Goal: Information Seeking & Learning: Check status

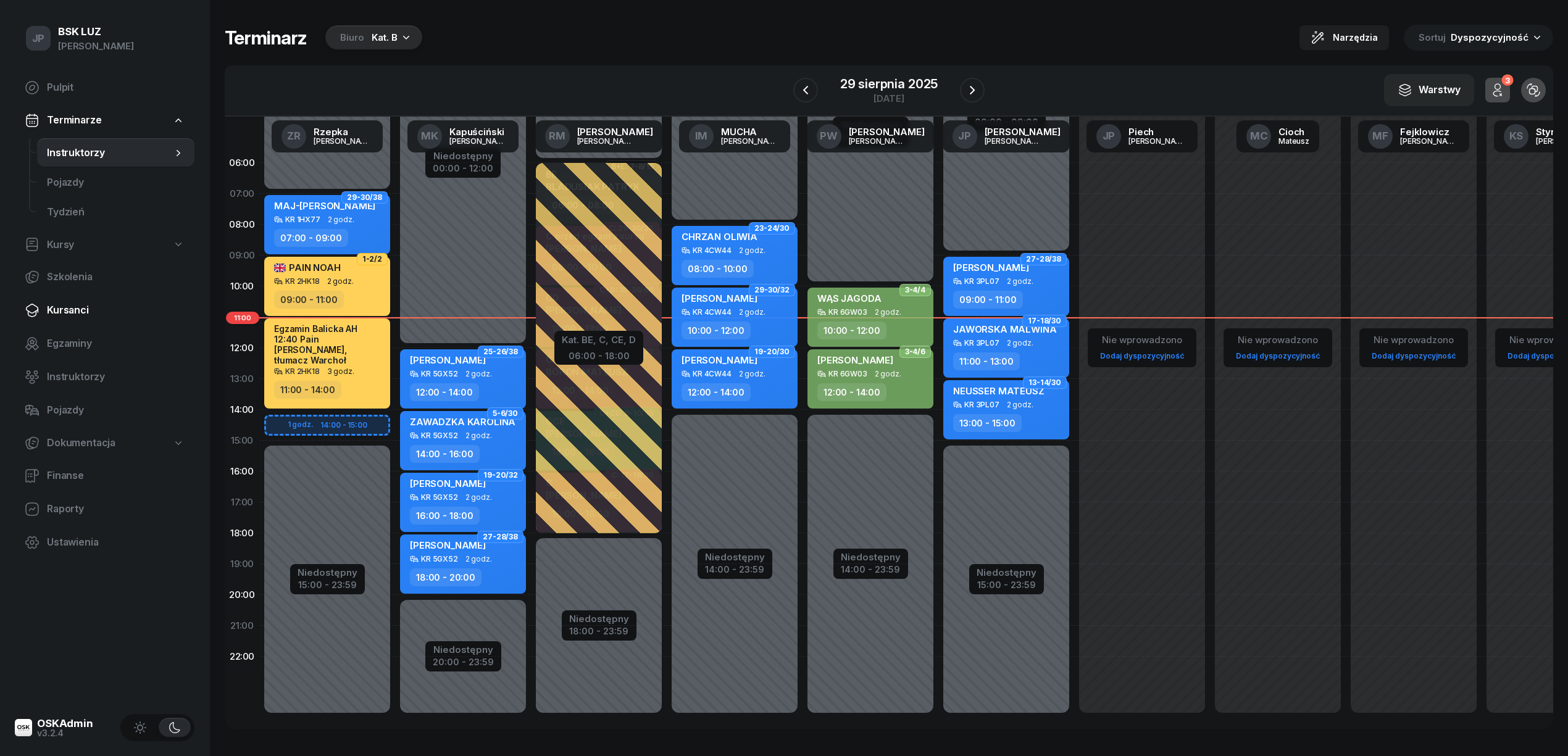
drag, startPoint x: 69, startPoint y: 309, endPoint x: 79, endPoint y: 309, distance: 10.0
click at [69, 309] on span "Kursanci" at bounding box center [115, 310] width 137 height 16
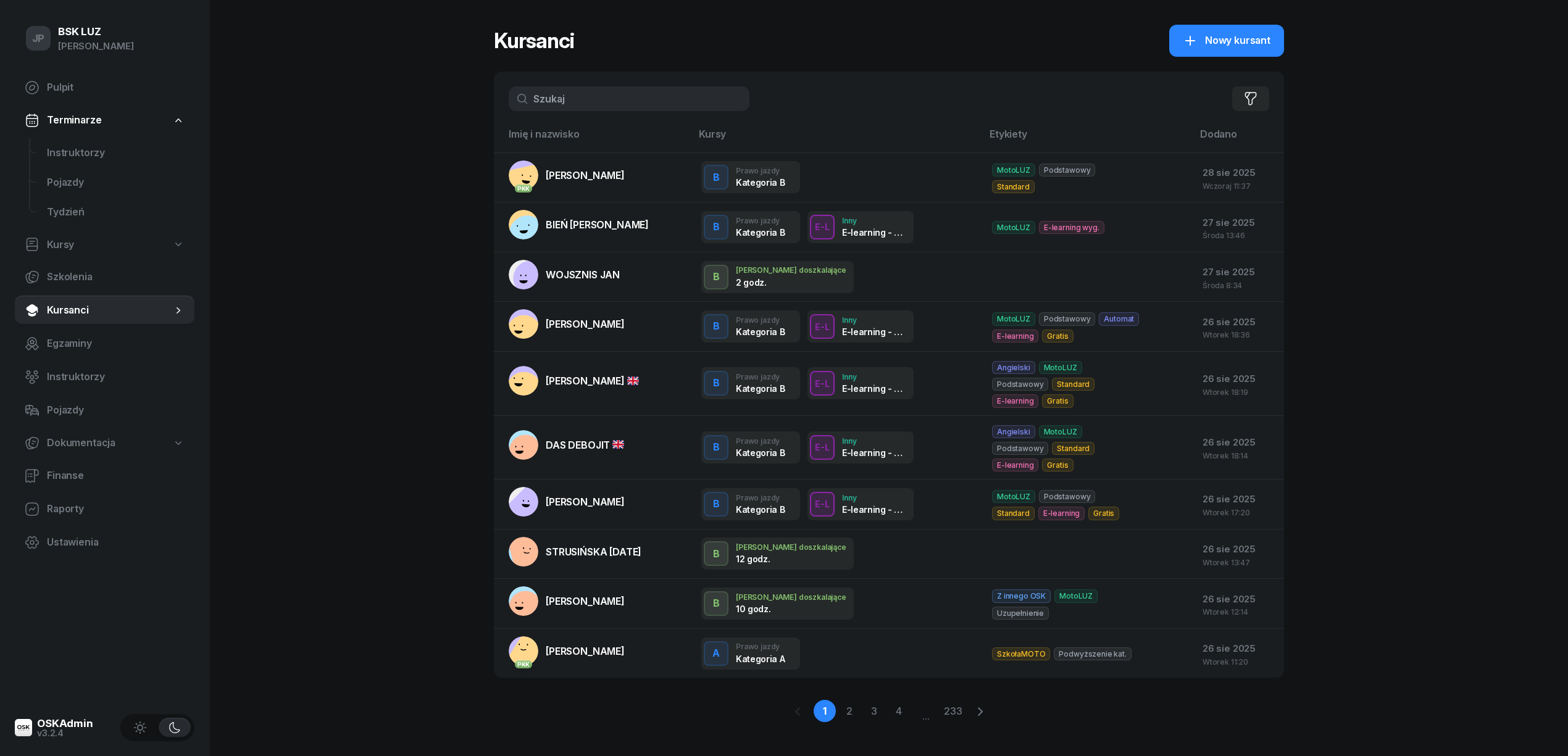
click at [574, 104] on input "text" at bounding box center [629, 99] width 240 height 25
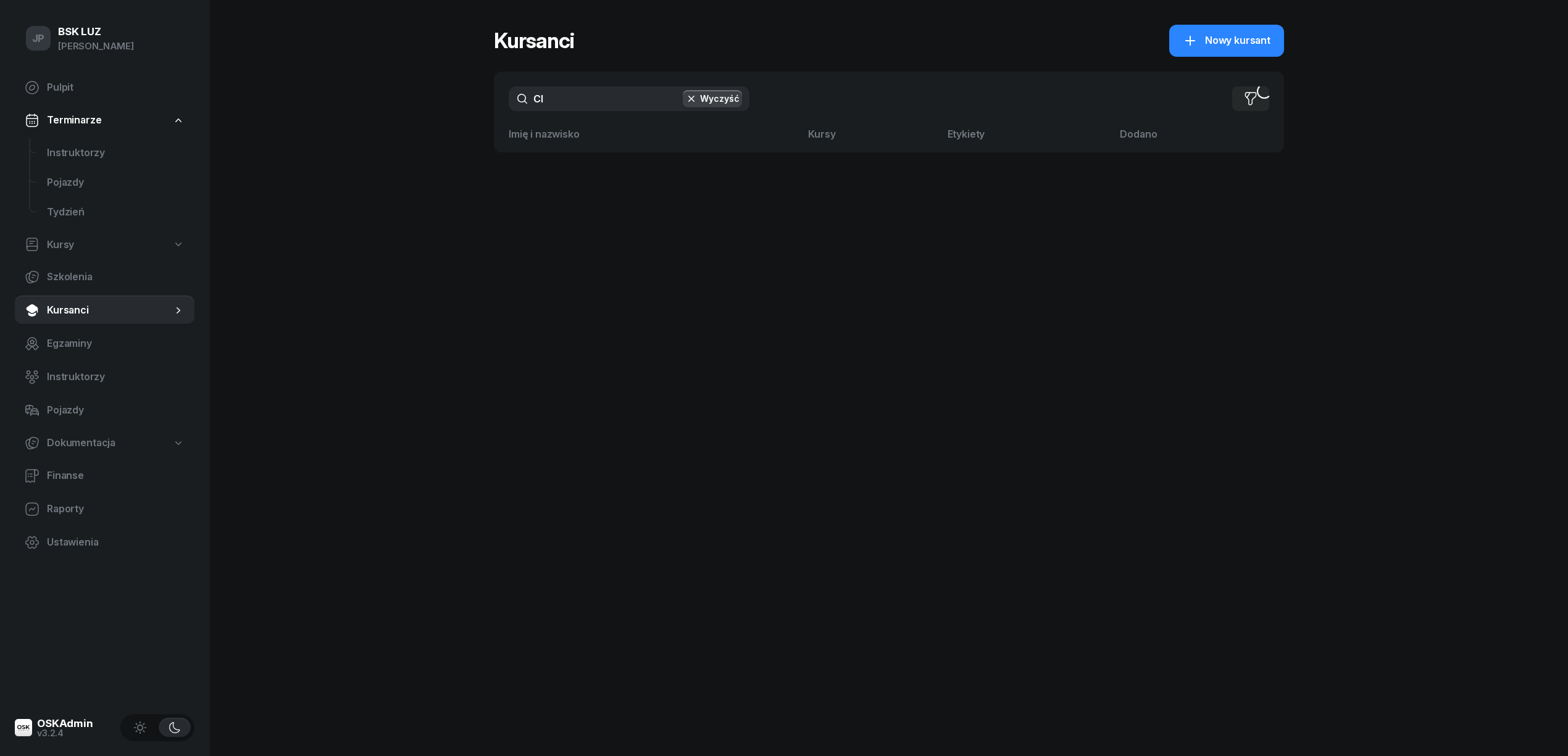
type input "C"
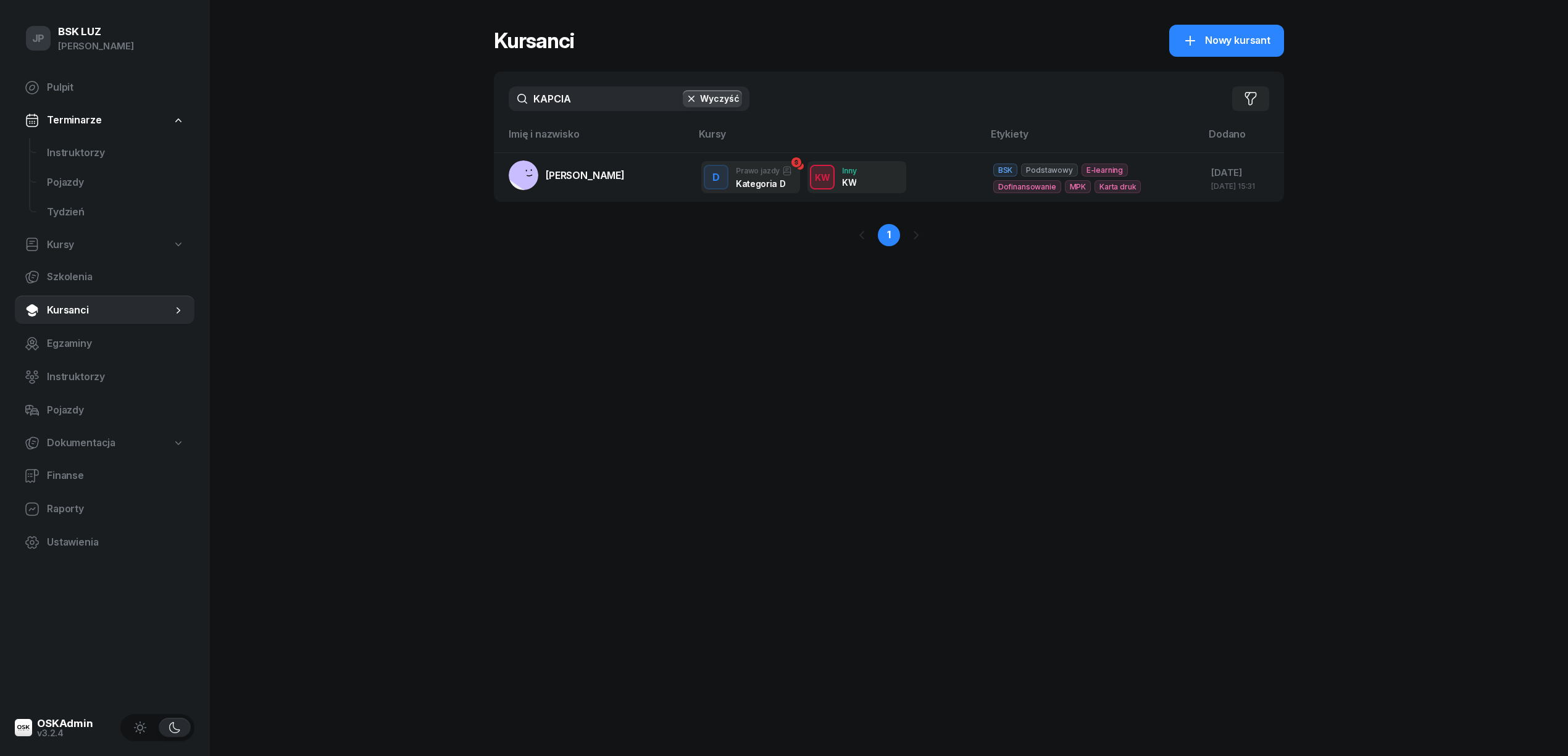
drag, startPoint x: 573, startPoint y: 98, endPoint x: 527, endPoint y: 99, distance: 46.0
click at [527, 99] on input "KAPCIA" at bounding box center [629, 99] width 240 height 25
type input "KAPCIA"
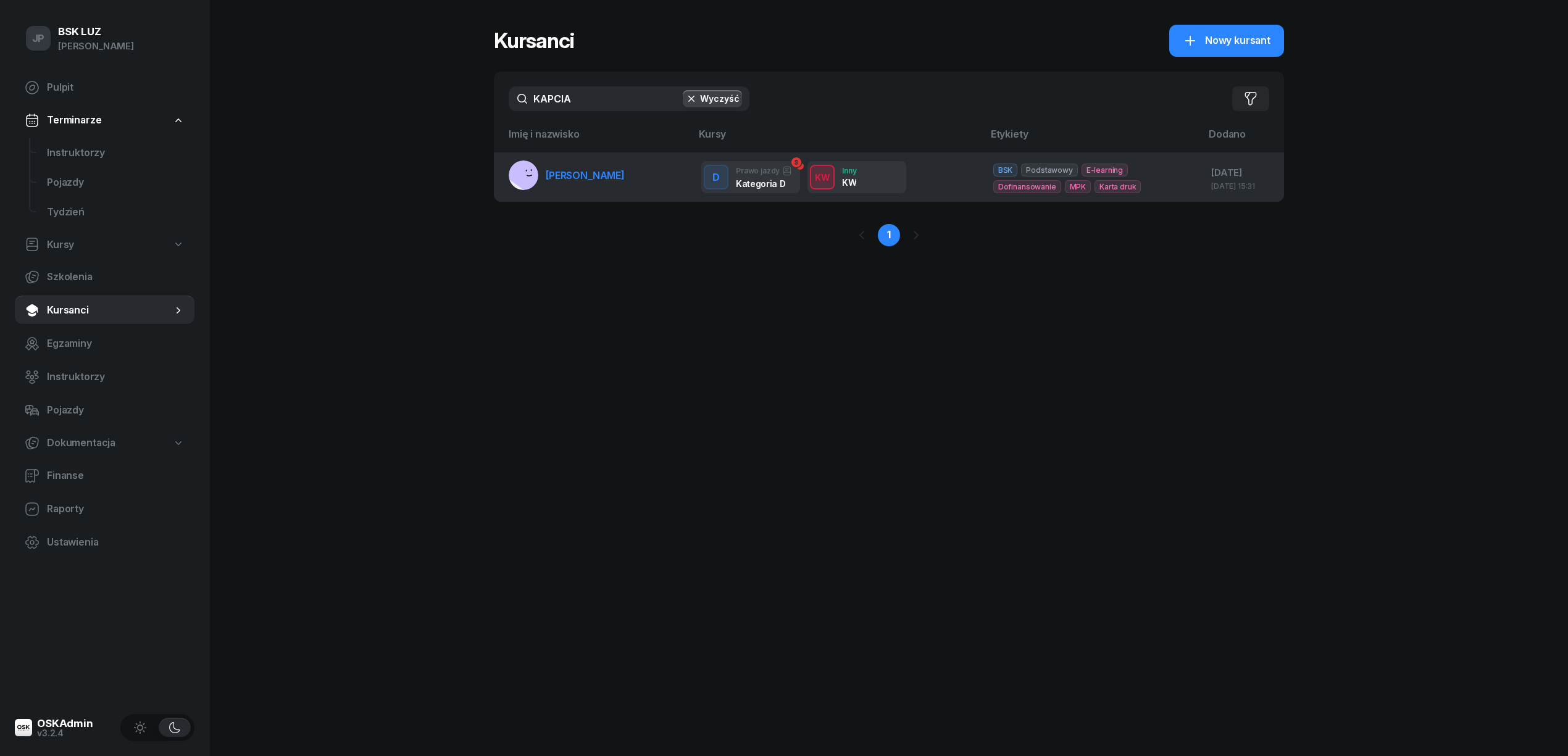
click at [614, 173] on span "KAPCIA MIKOŁAJ" at bounding box center [585, 175] width 79 height 12
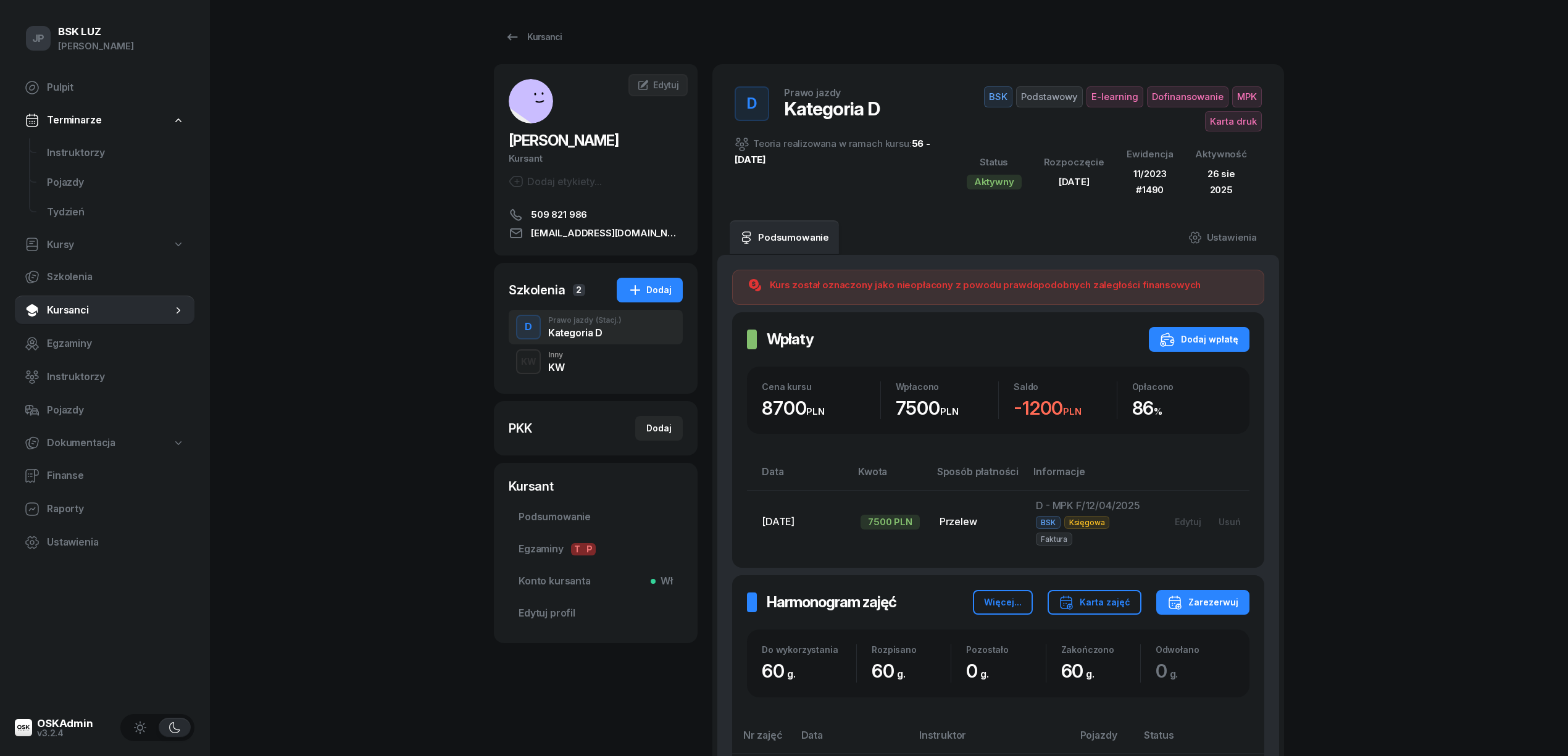
click at [556, 356] on div "Inny" at bounding box center [556, 355] width 16 height 8
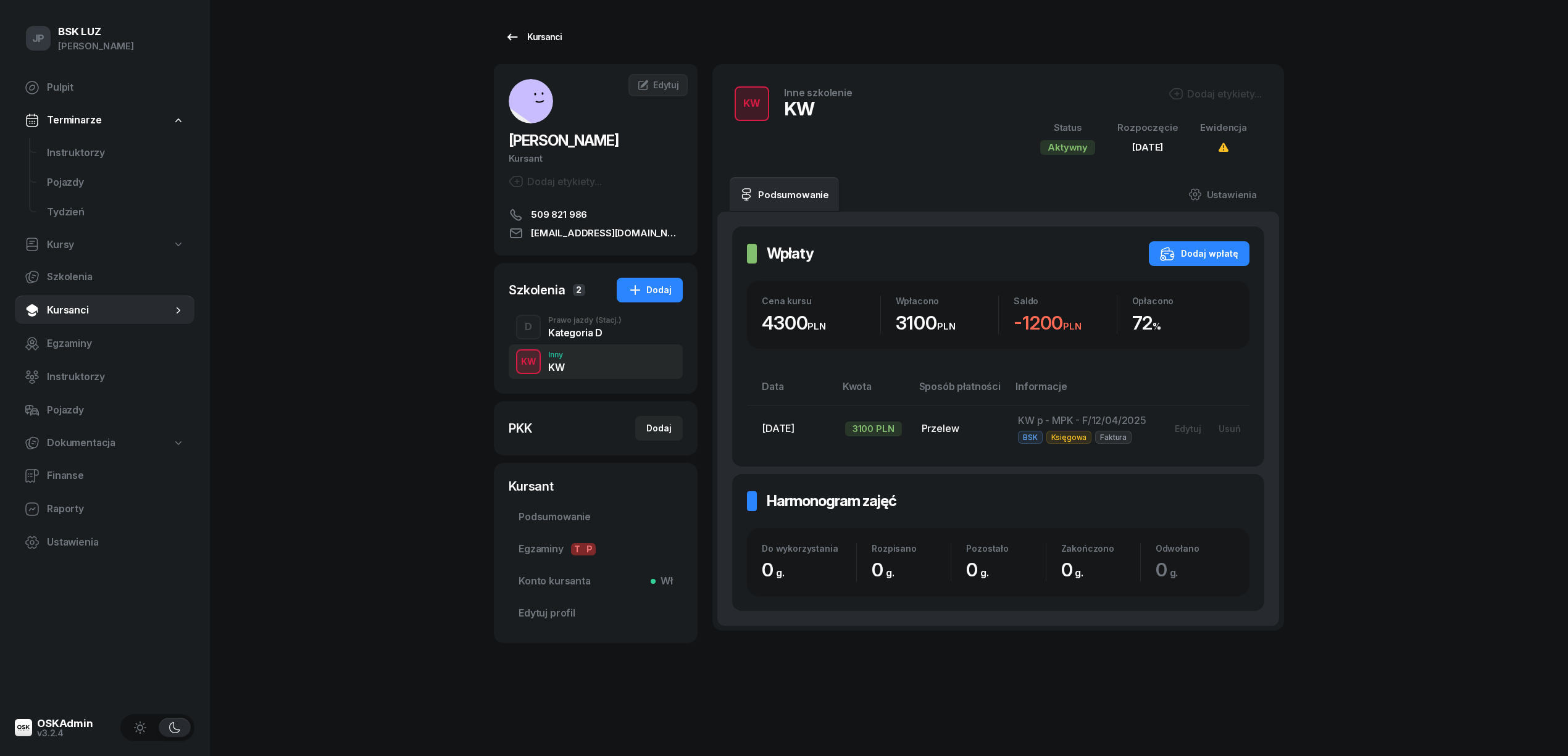
click at [555, 35] on div "Kursanci" at bounding box center [533, 37] width 57 height 15
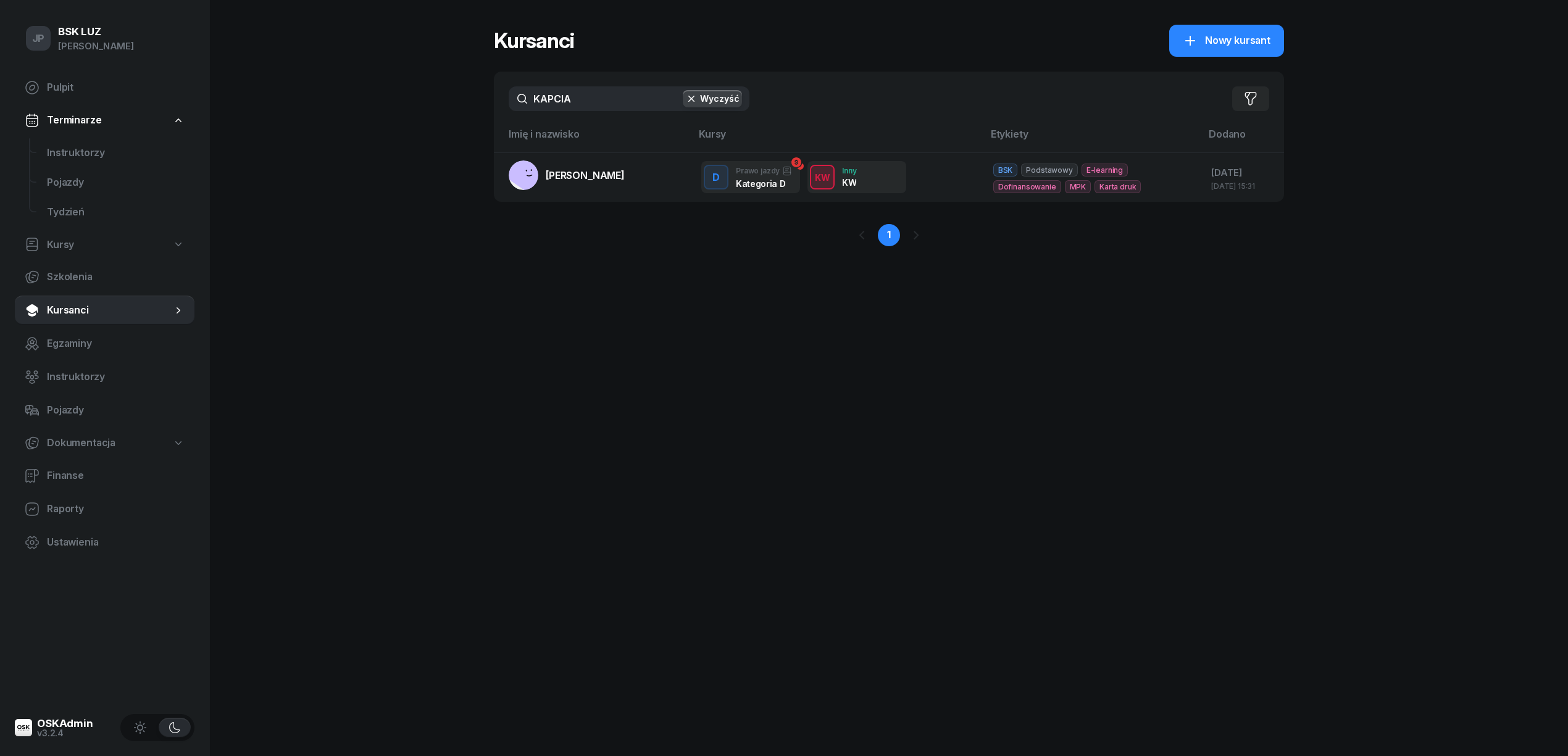
drag, startPoint x: 583, startPoint y: 96, endPoint x: 512, endPoint y: 98, distance: 71.0
click at [512, 98] on input "KAPCIA" at bounding box center [629, 99] width 240 height 25
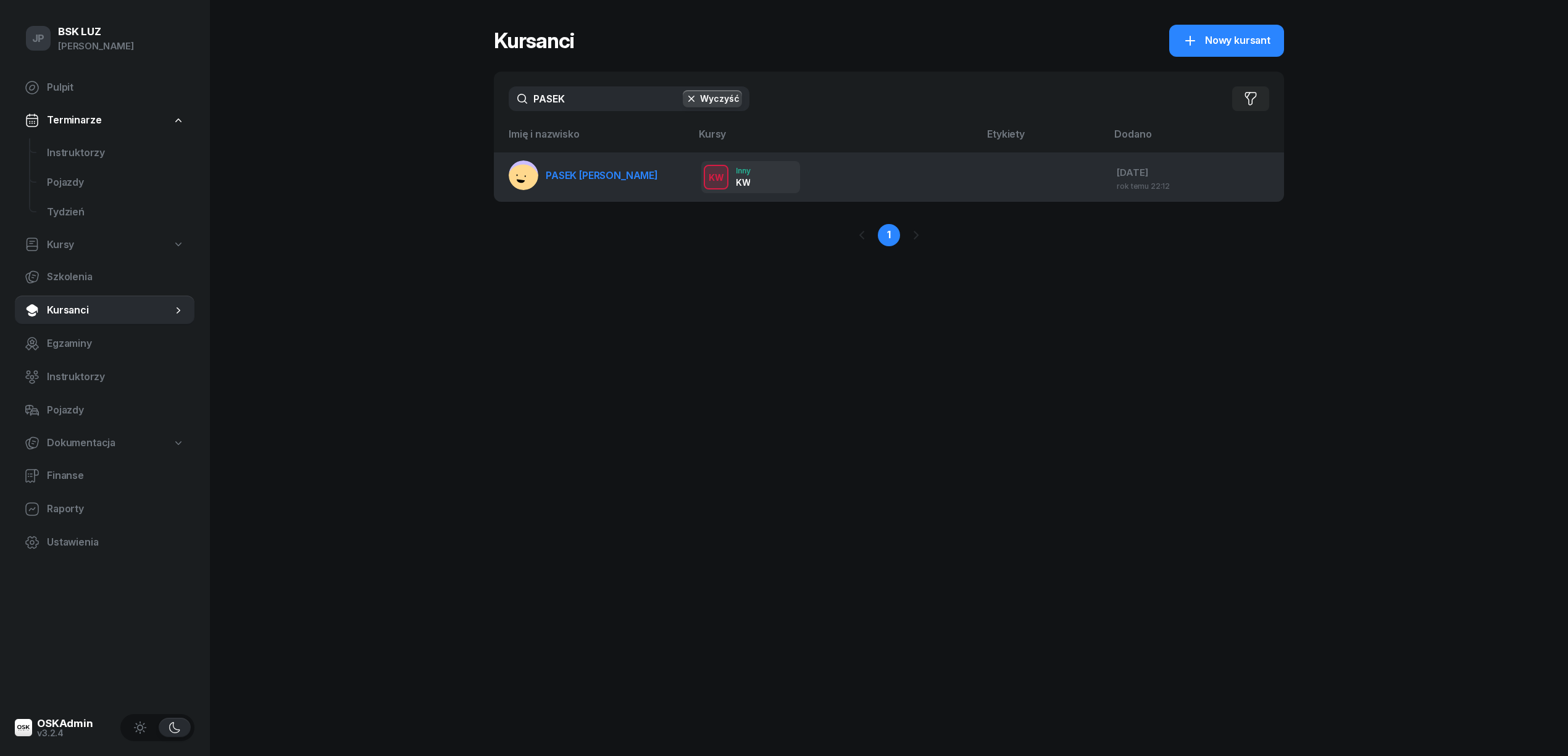
type input "PASEK"
click at [573, 171] on span "PASEK DAWID" at bounding box center [602, 175] width 112 height 12
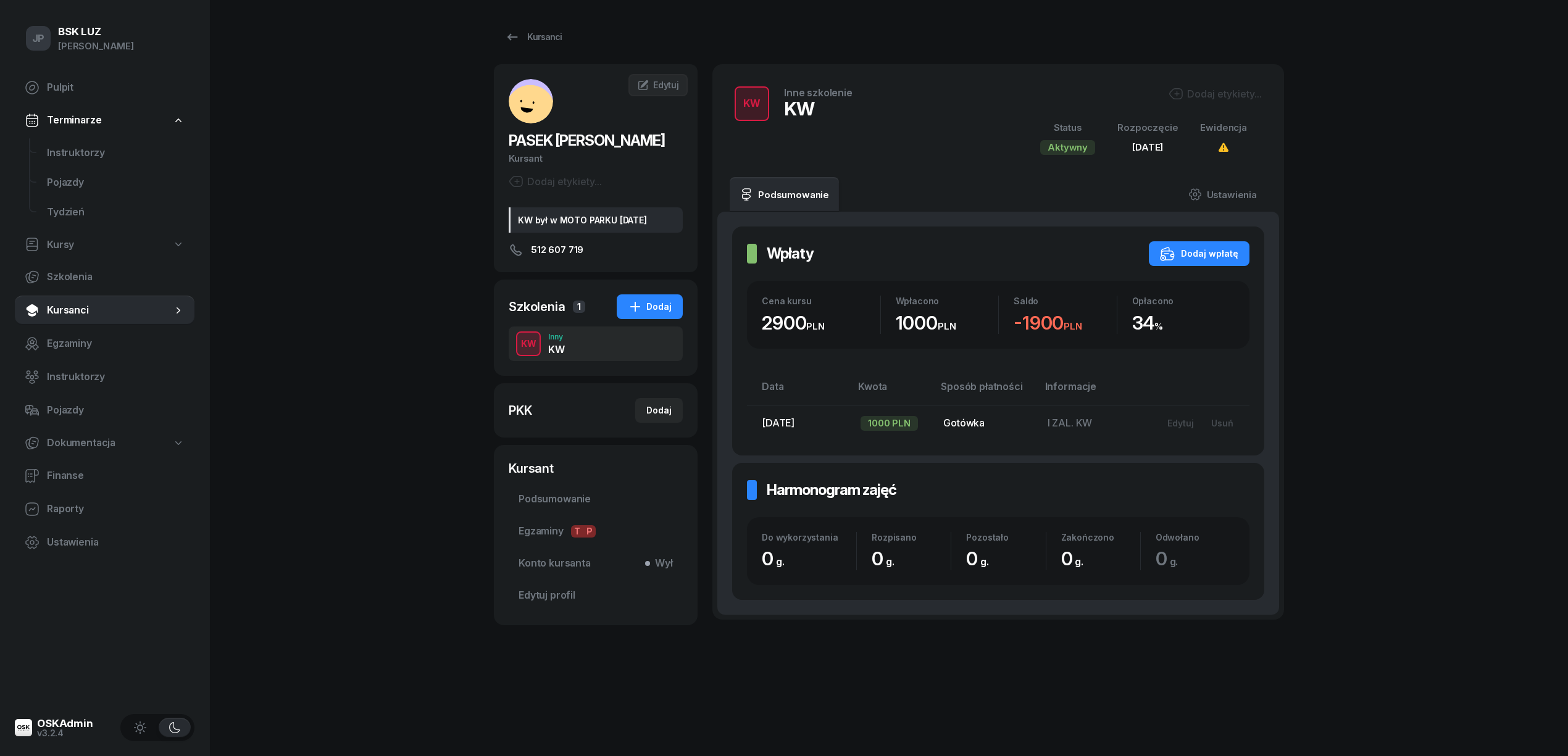
click at [529, 347] on div "KW" at bounding box center [528, 343] width 25 height 15
click at [545, 502] on span "Podsumowanie" at bounding box center [595, 499] width 154 height 16
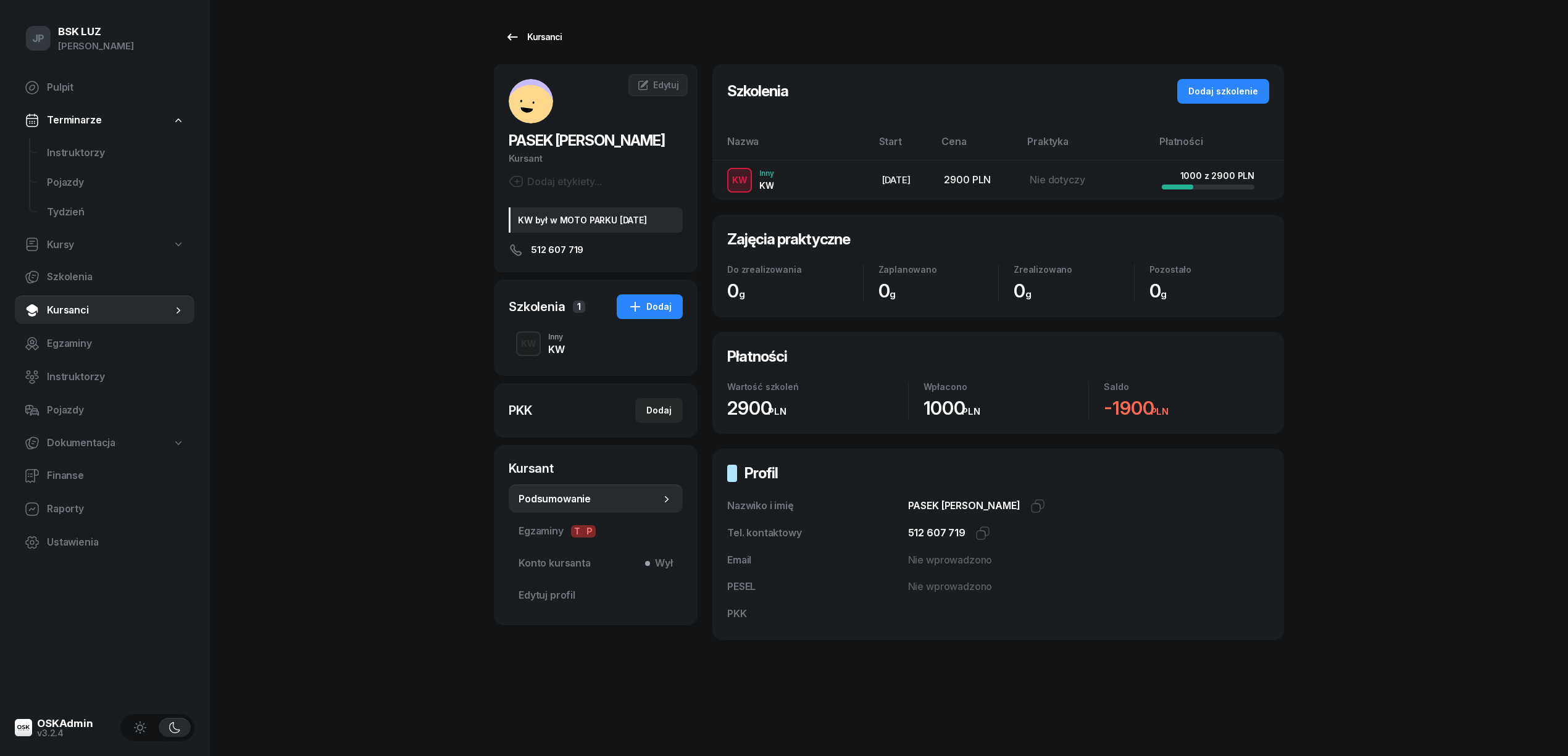
click at [532, 32] on div "Kursanci" at bounding box center [533, 37] width 57 height 15
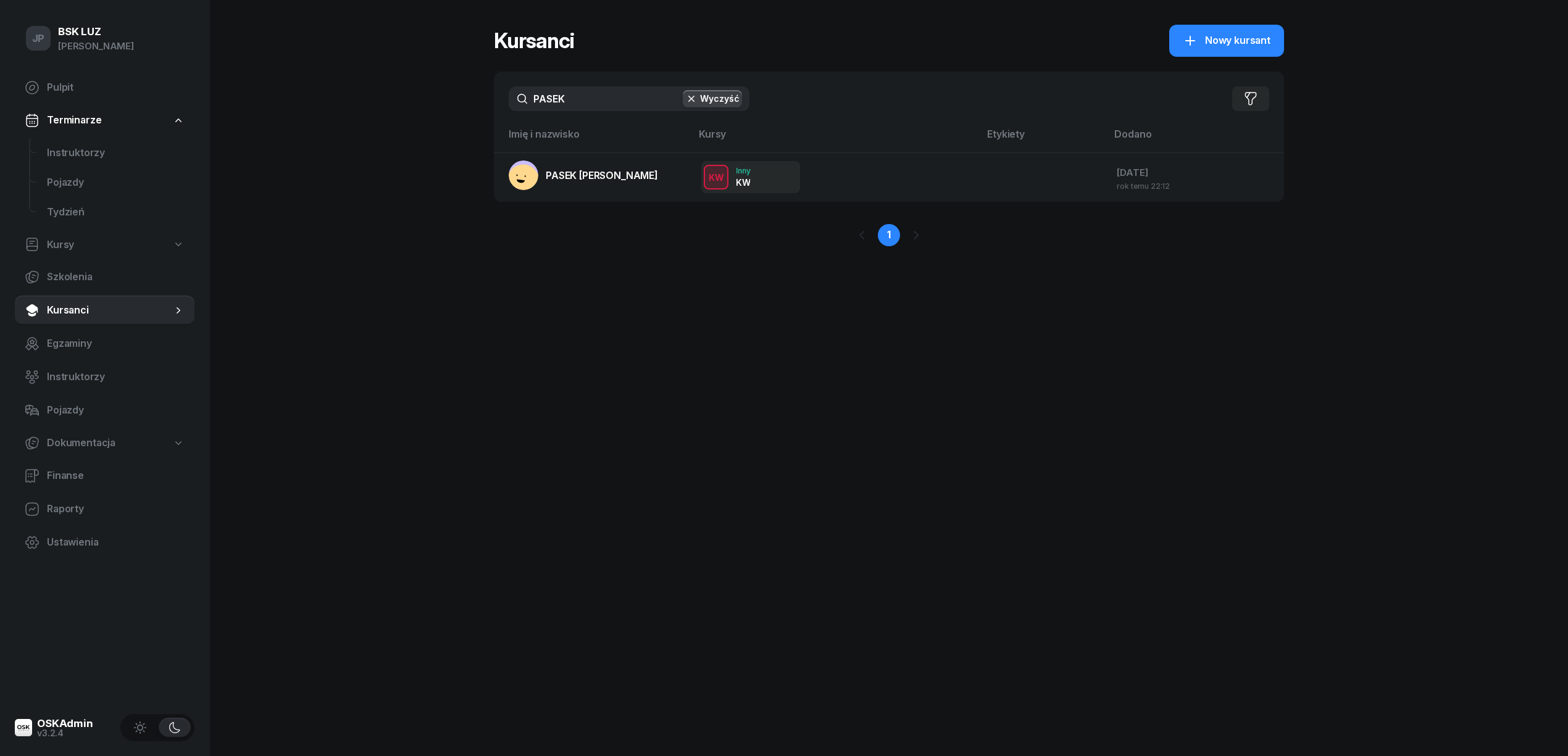
drag, startPoint x: 572, startPoint y: 100, endPoint x: 519, endPoint y: 111, distance: 54.1
click at [519, 111] on div "PASEK Wyczyść Filtruj" at bounding box center [889, 99] width 790 height 55
type input "SOCHA"
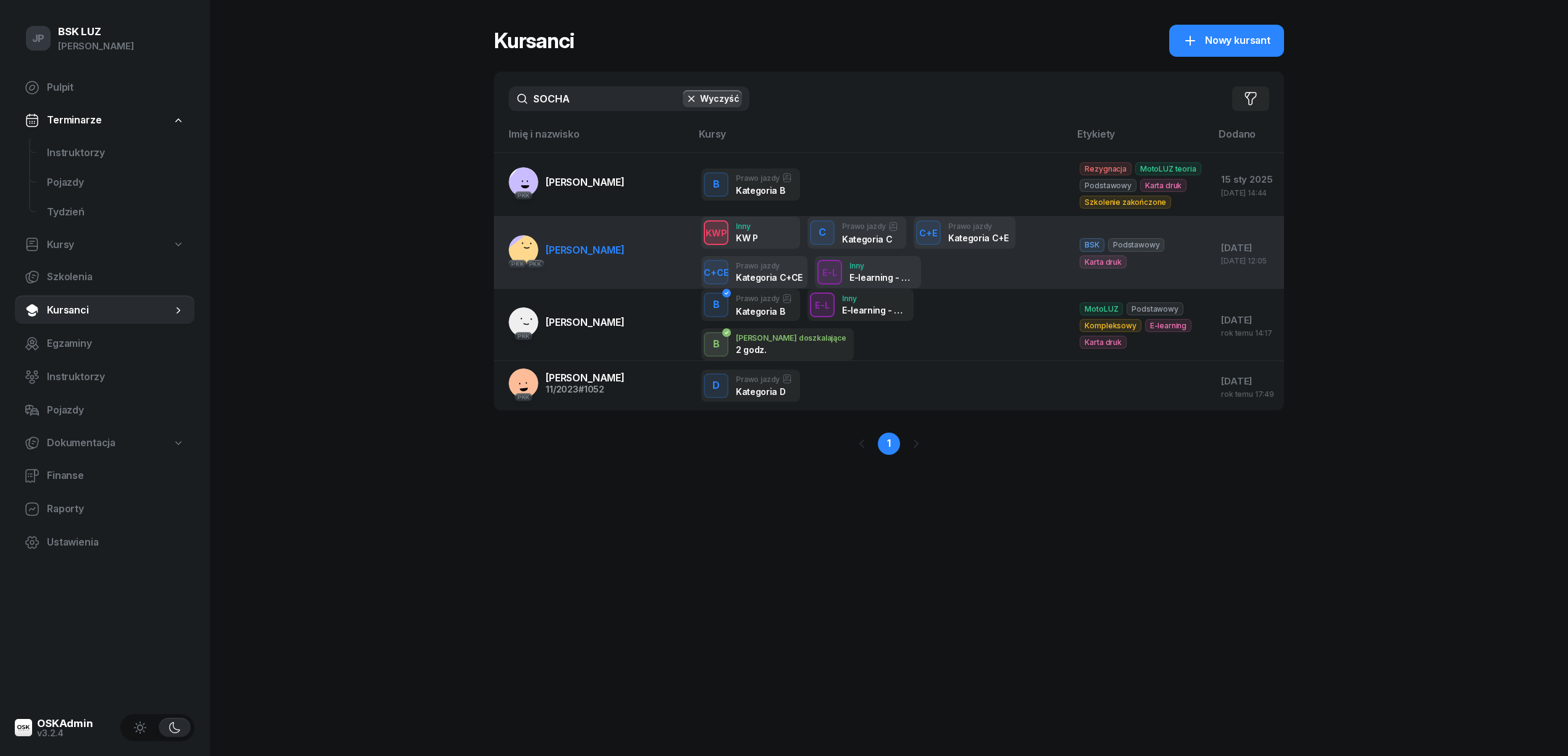
click at [588, 245] on span "SOCHA SEBASTIAN" at bounding box center [585, 249] width 79 height 12
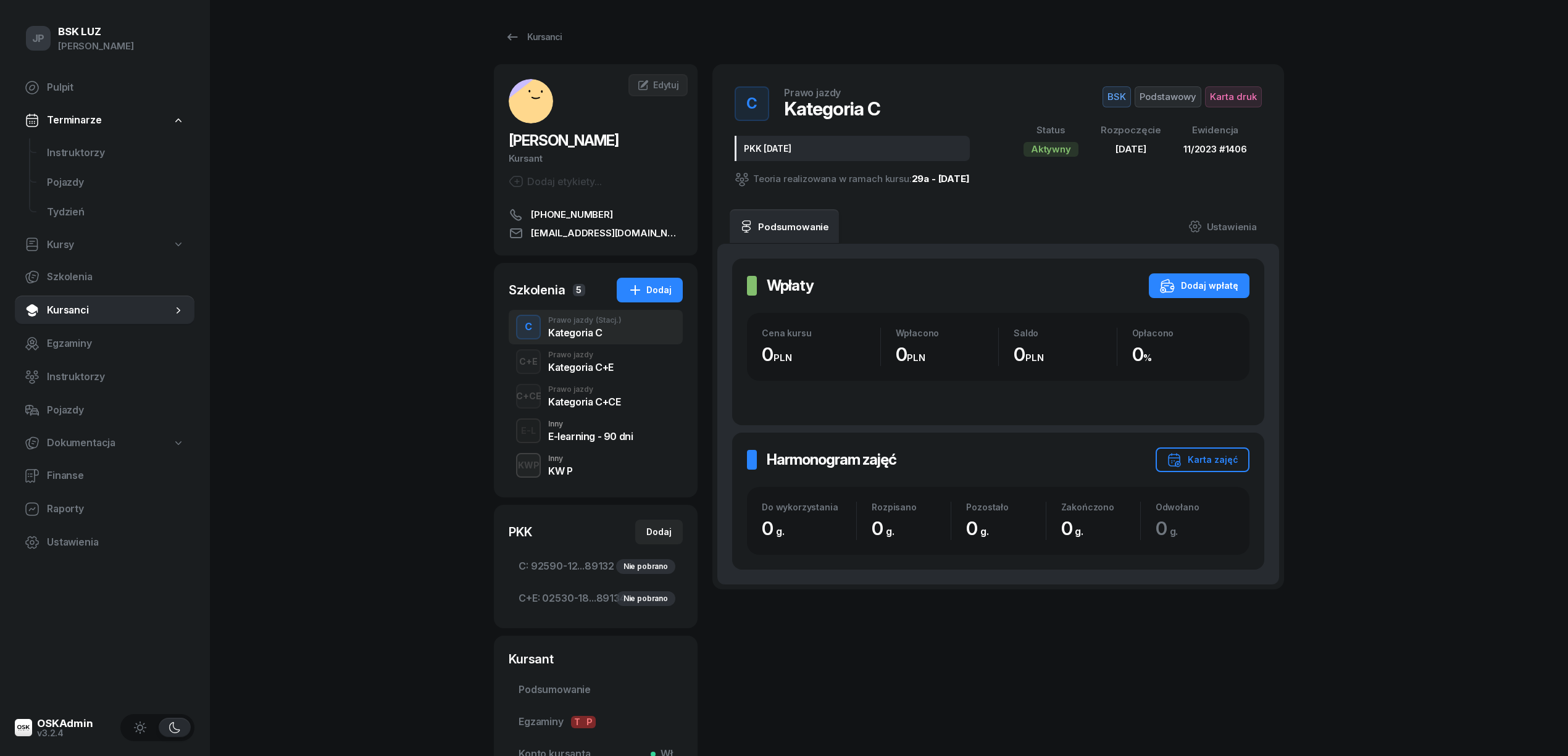
click at [551, 467] on div "KW P" at bounding box center [561, 470] width 24 height 10
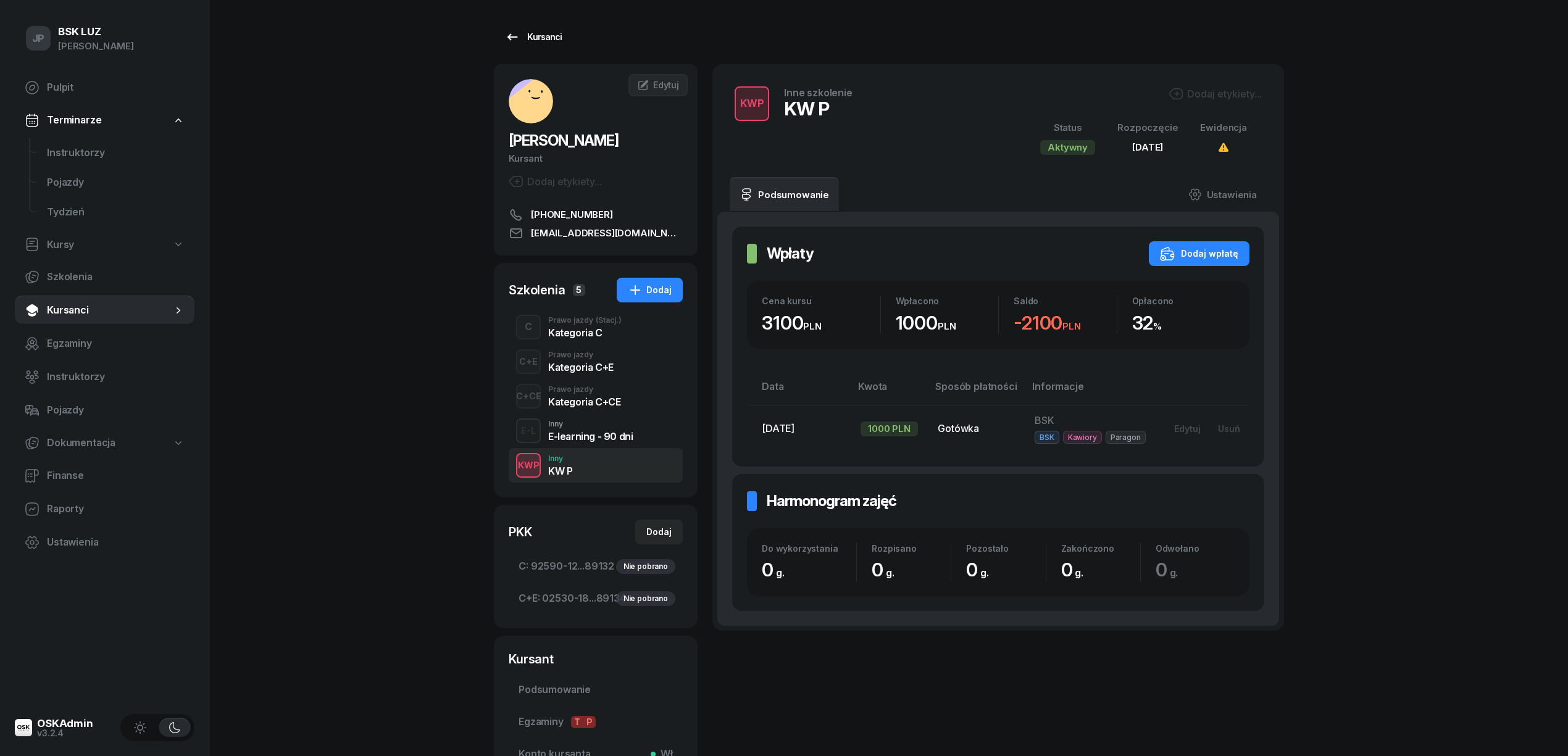
click at [544, 30] on div "Kursanci" at bounding box center [533, 37] width 57 height 15
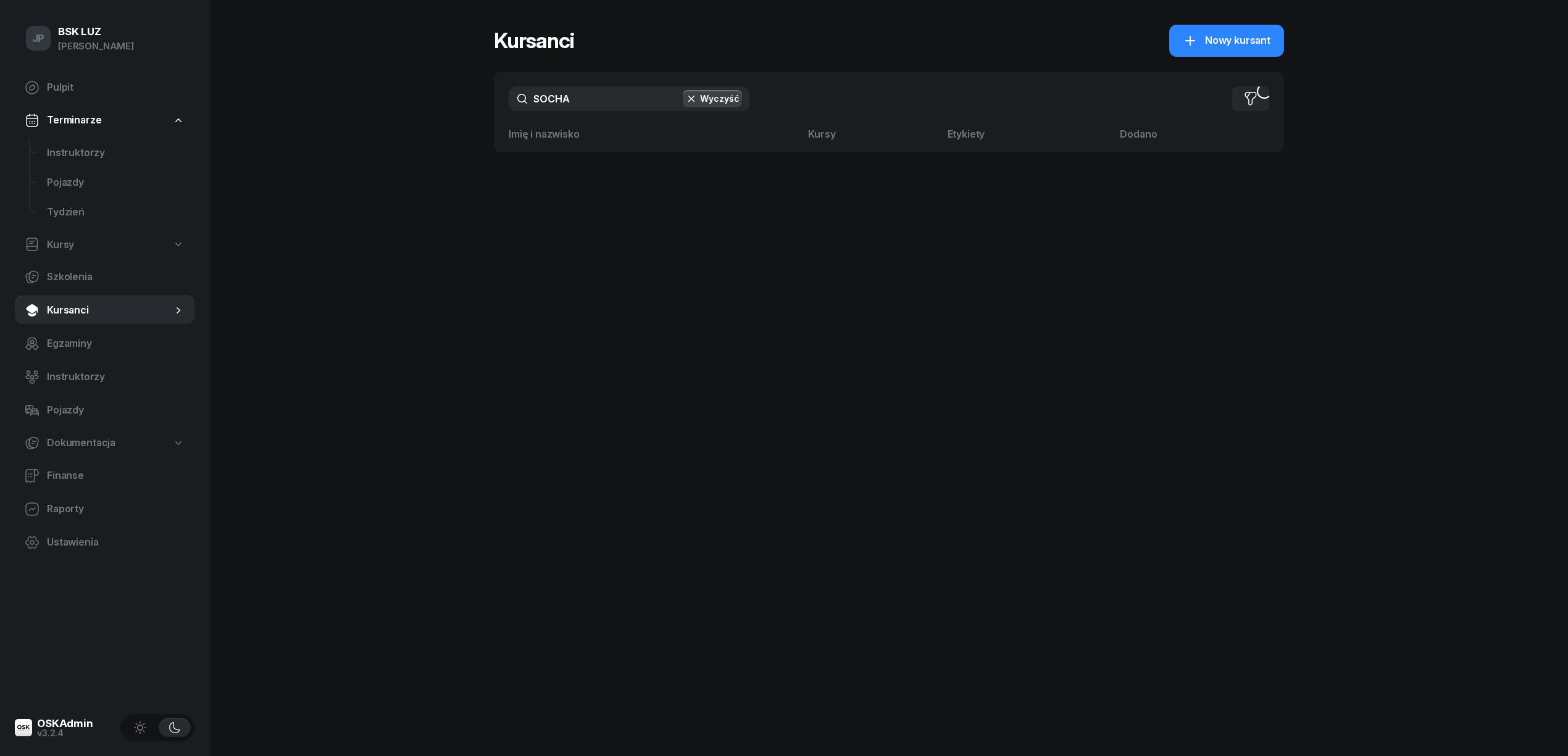
drag, startPoint x: 539, startPoint y: 107, endPoint x: 522, endPoint y: 108, distance: 17.0
click at [522, 108] on input "SOCHA" at bounding box center [629, 99] width 240 height 25
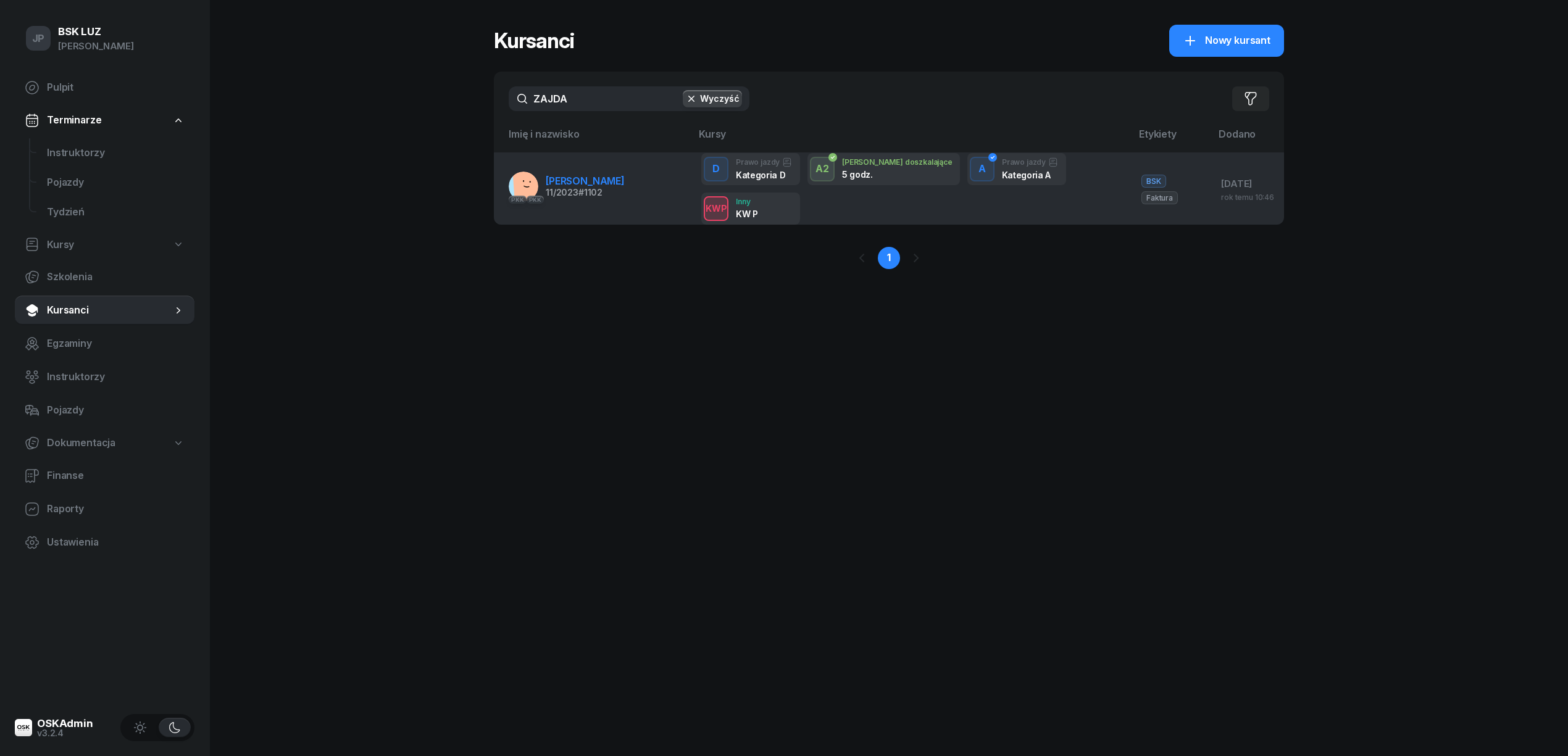
type input "ZAJDA"
click at [572, 177] on span "ZAJDA SEBASTIAN" at bounding box center [585, 180] width 79 height 12
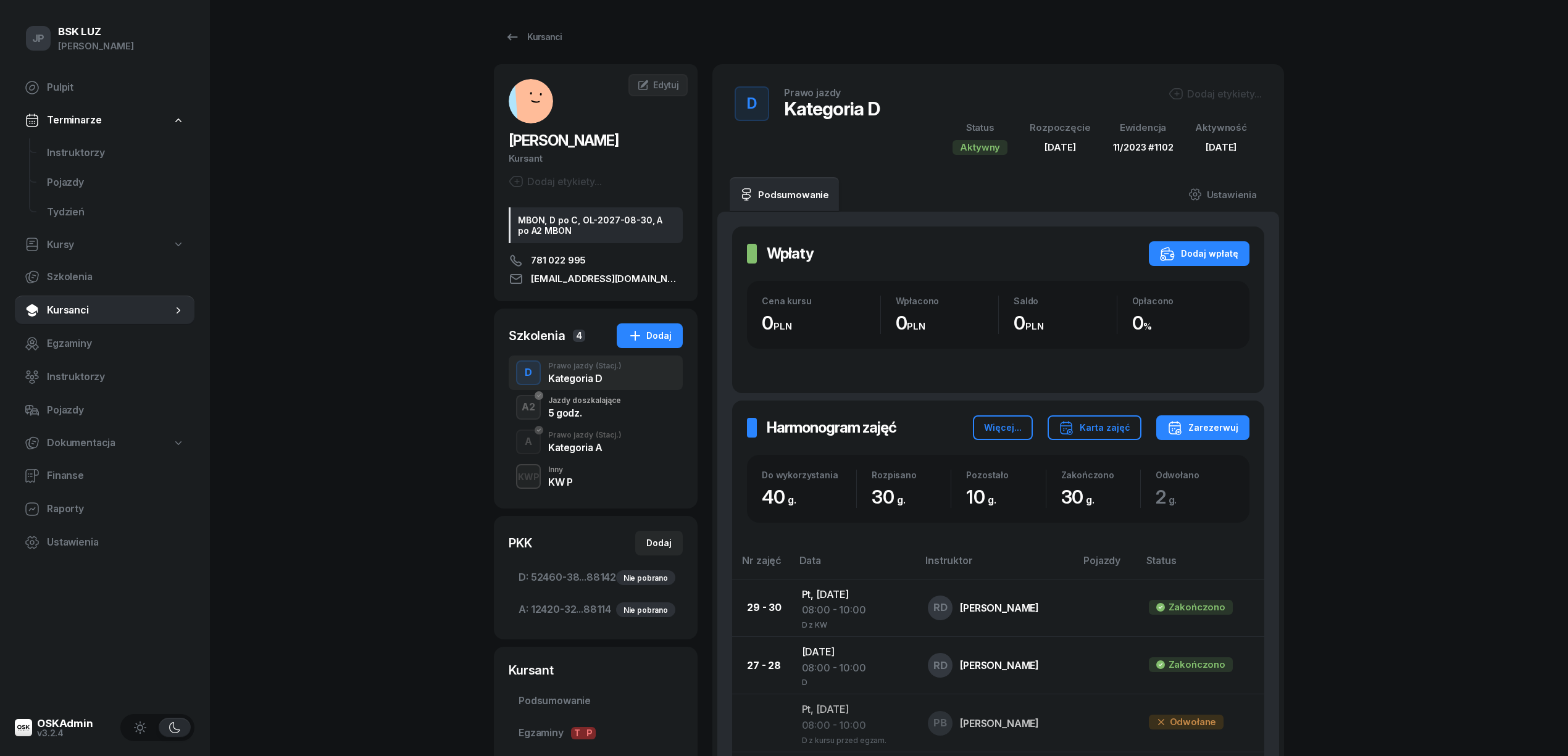
click at [558, 477] on div "KW P" at bounding box center [561, 482] width 24 height 10
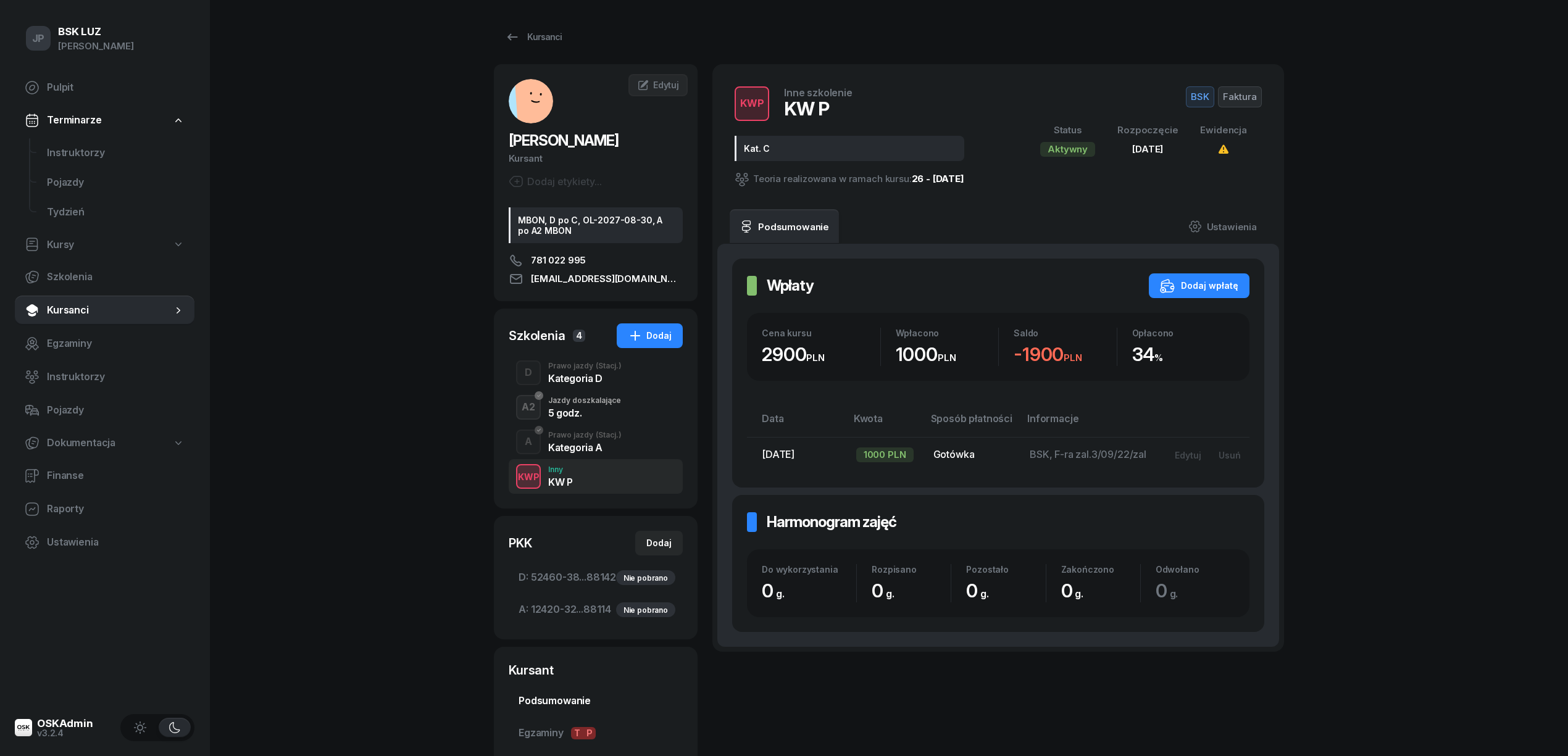
click at [529, 700] on span "Podsumowanie" at bounding box center [595, 701] width 154 height 16
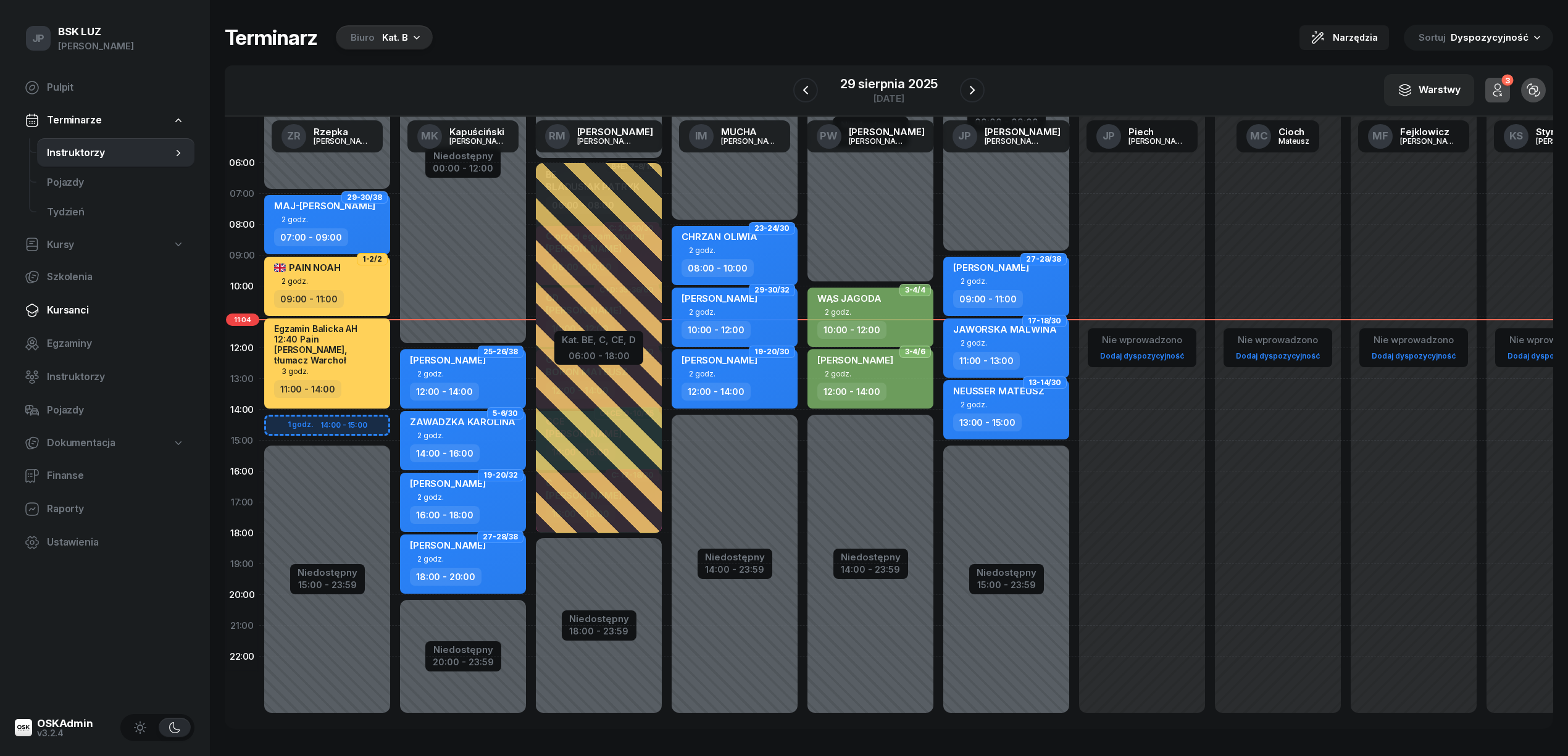
click at [61, 306] on span "Kursanci" at bounding box center [115, 310] width 137 height 16
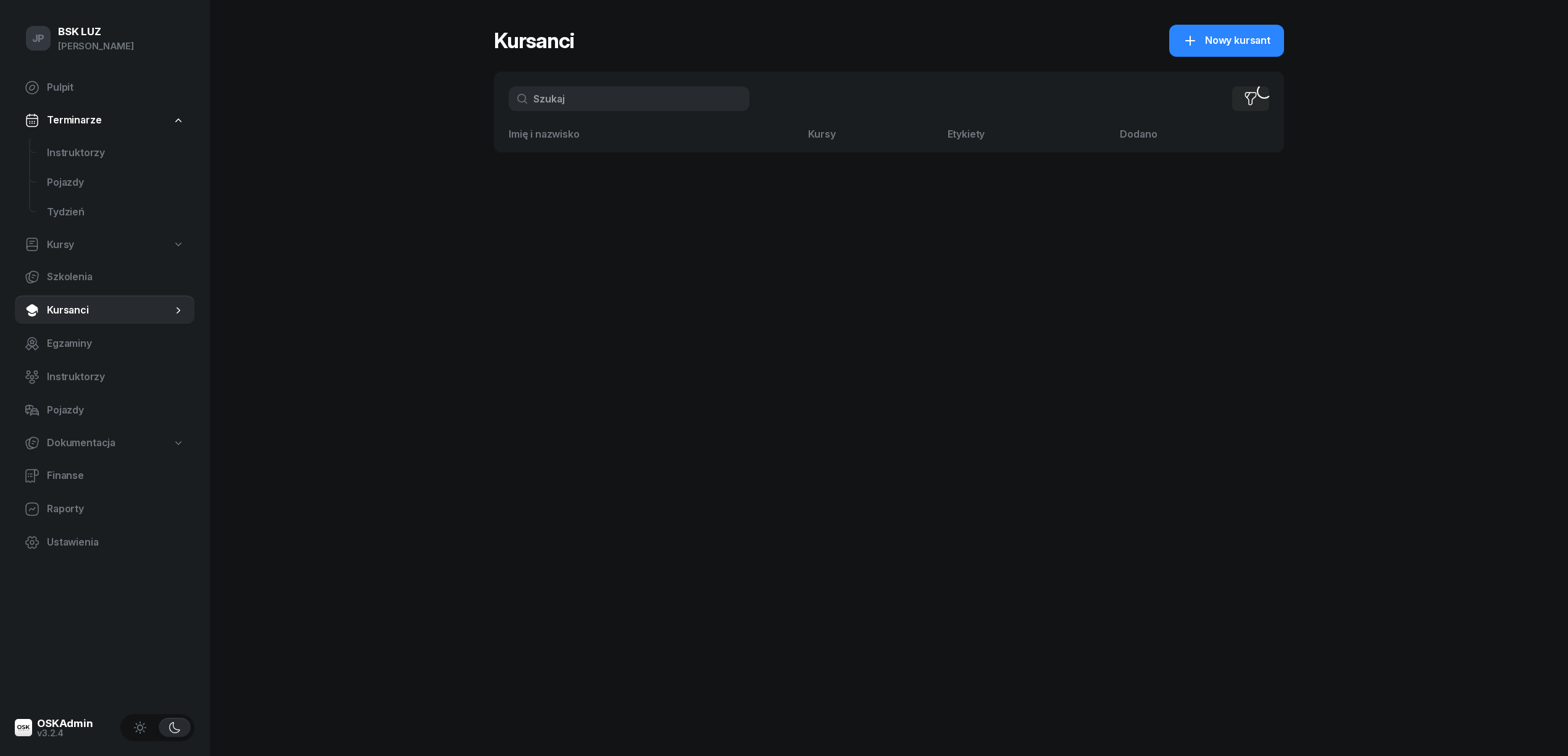
click at [626, 97] on input "text" at bounding box center [629, 99] width 240 height 25
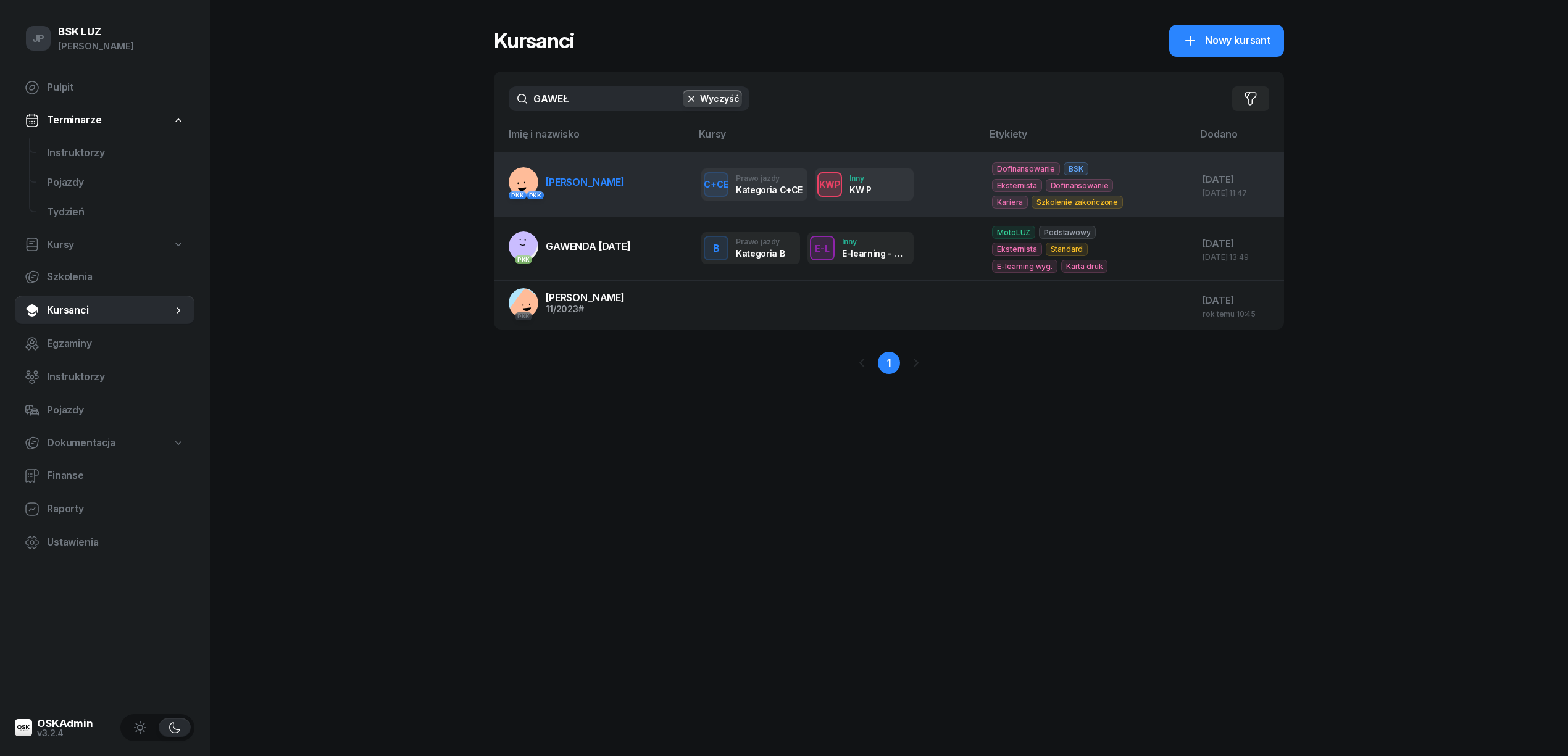
type input "GAWEŁ"
click at [593, 178] on span "[PERSON_NAME]" at bounding box center [585, 182] width 79 height 12
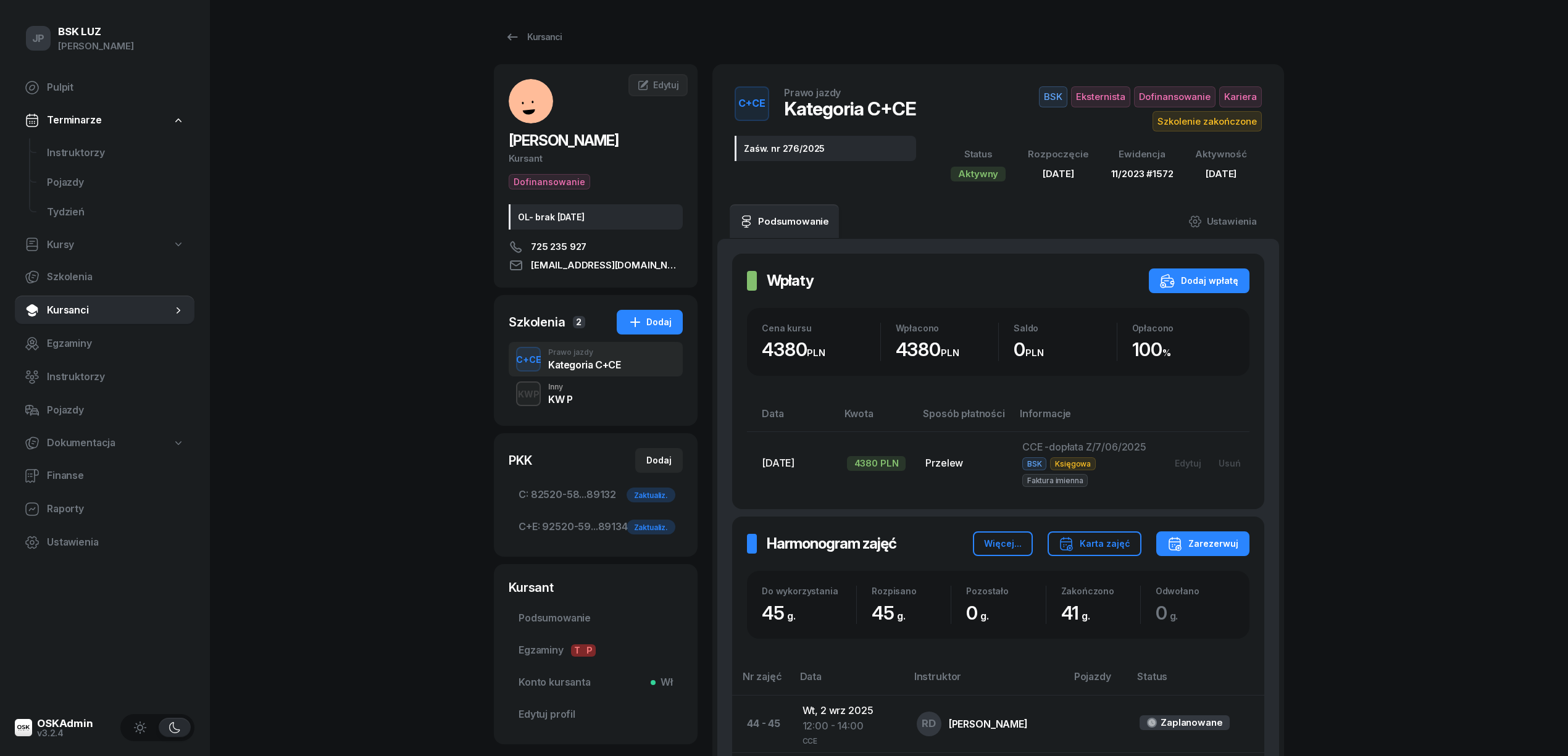
click at [548, 396] on div "KW P" at bounding box center [561, 399] width 24 height 10
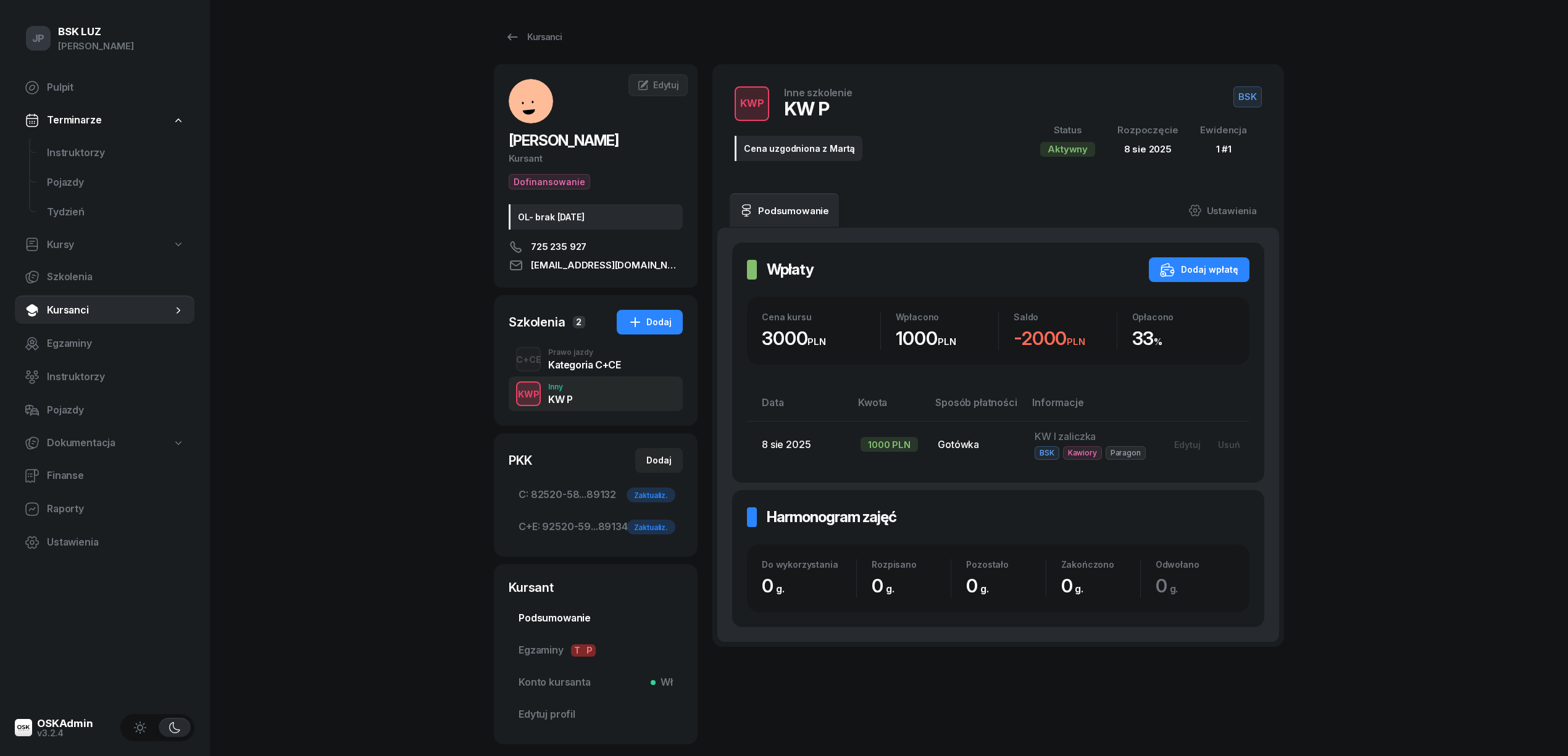
click at [542, 617] on span "Podsumowanie" at bounding box center [595, 618] width 154 height 16
